Goal: Task Accomplishment & Management: Manage account settings

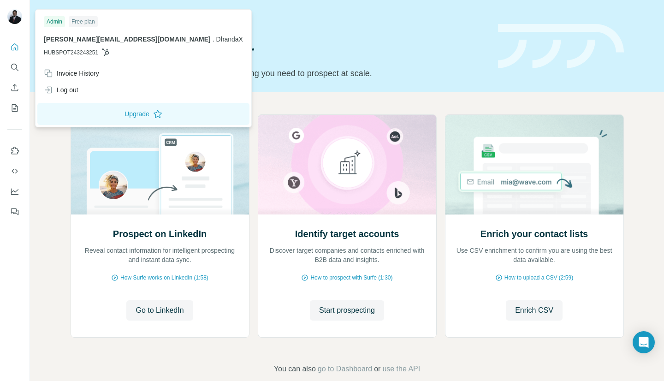
click at [54, 23] on div "Admin" at bounding box center [54, 21] width 21 height 11
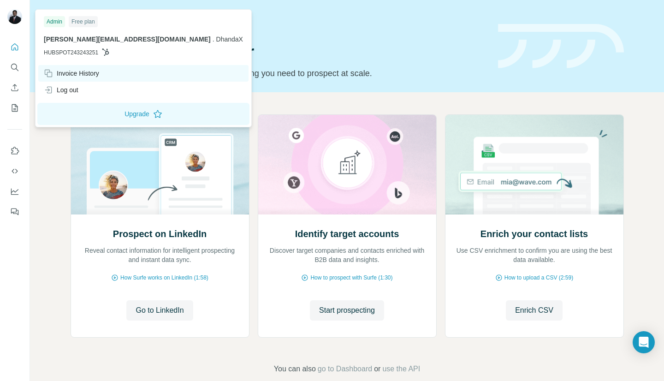
click at [60, 73] on div "Invoice History" at bounding box center [71, 73] width 55 height 9
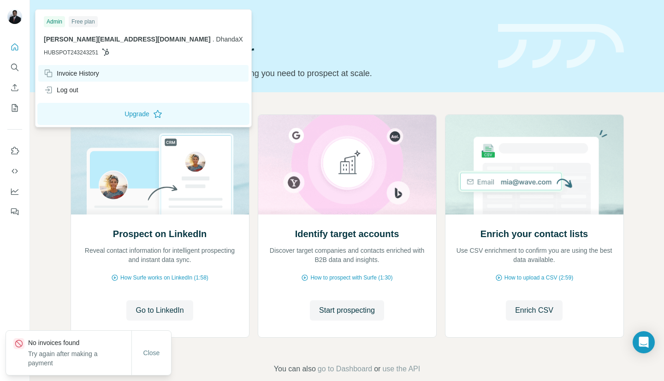
click at [70, 77] on div "Invoice History" at bounding box center [71, 73] width 55 height 9
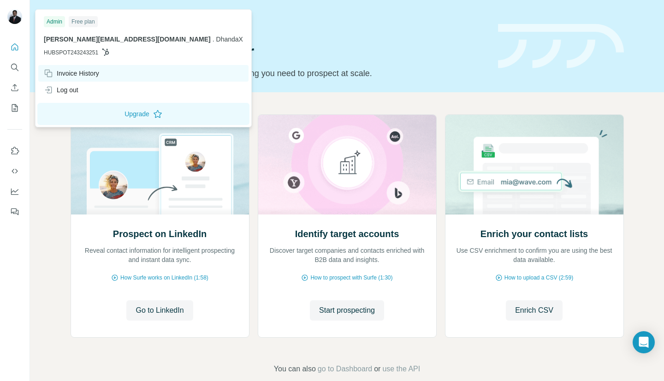
click at [70, 77] on div "Invoice History" at bounding box center [71, 73] width 55 height 9
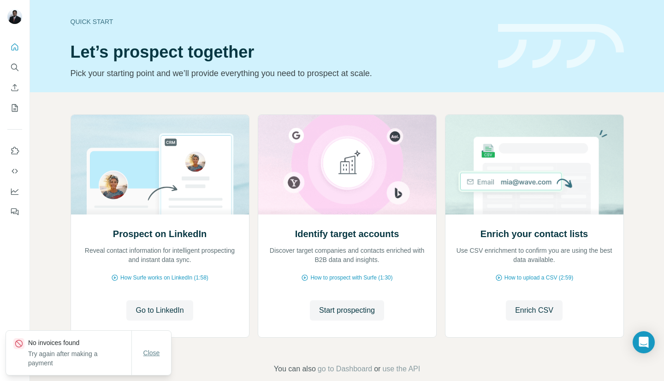
click at [151, 359] on button "Close" at bounding box center [151, 352] width 29 height 17
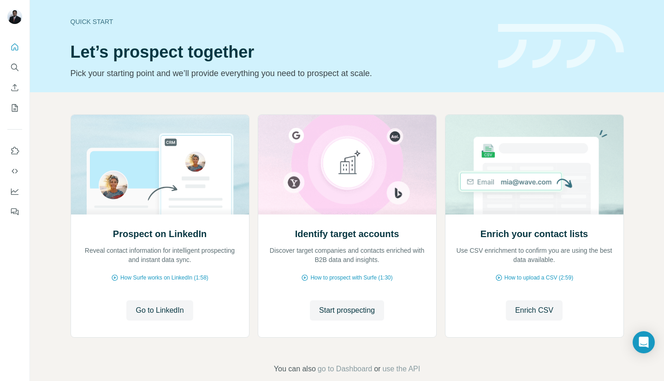
click at [48, 84] on div "Quick start Let’s prospect together Pick your starting point and we’ll provide …" at bounding box center [347, 46] width 634 height 92
drag, startPoint x: 13, startPoint y: 0, endPoint x: 347, endPoint y: 33, distance: 335.4
click at [349, 33] on div "Quick start Let’s prospect together Pick your starting point and we’ll provide …" at bounding box center [279, 45] width 416 height 67
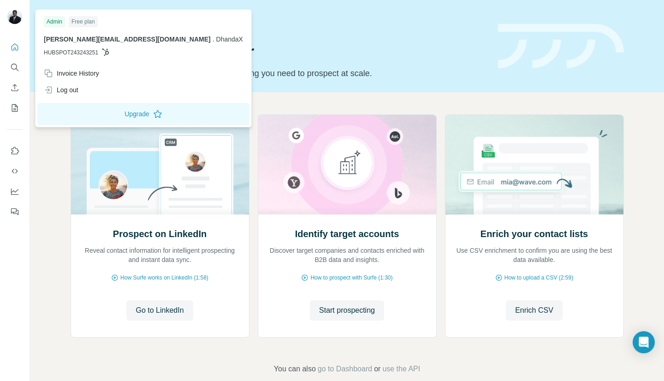
click at [10, 14] on img at bounding box center [14, 16] width 15 height 15
click at [53, 20] on div "Admin" at bounding box center [54, 21] width 21 height 11
click at [546, 26] on img at bounding box center [561, 46] width 126 height 45
